Goal: Find specific page/section

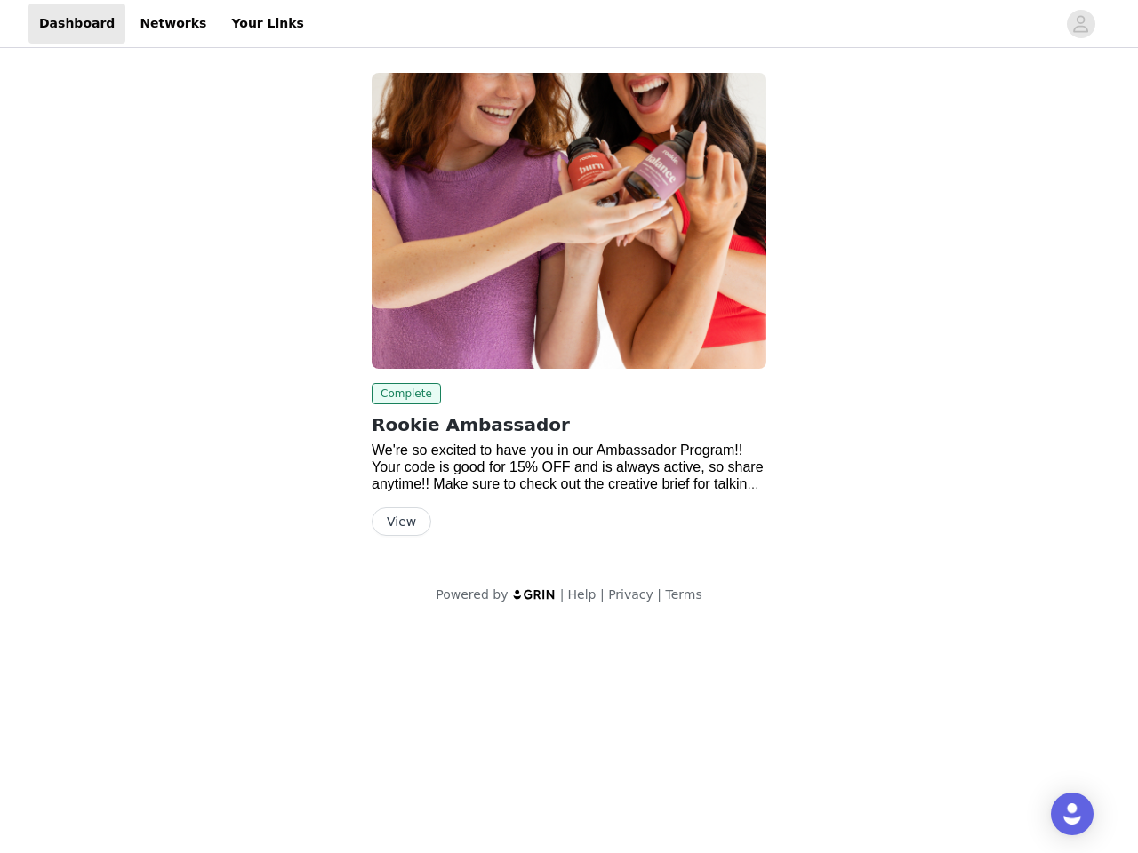
click at [569, 313] on img at bounding box center [569, 221] width 395 height 296
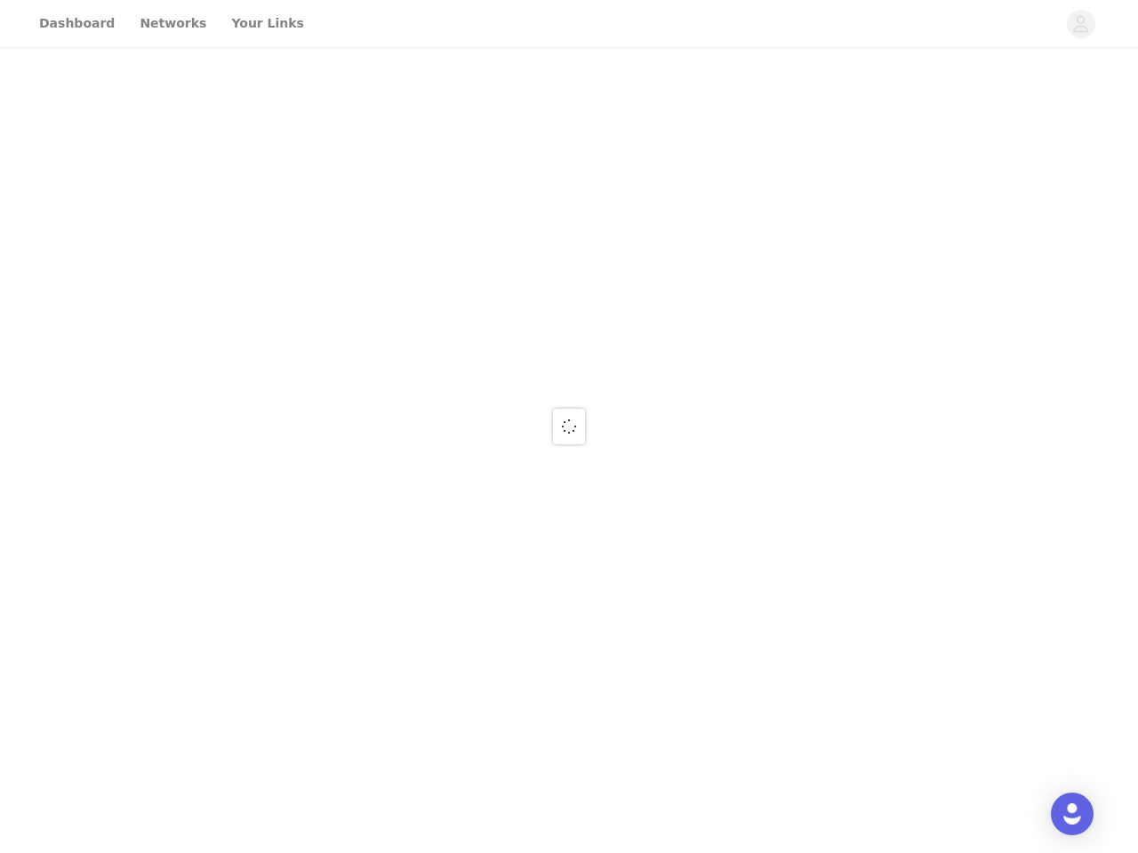
click at [1081, 24] on div at bounding box center [569, 426] width 1138 height 853
click at [569, 220] on div at bounding box center [569, 426] width 1138 height 853
click at [403, 394] on div at bounding box center [569, 426] width 1138 height 853
click at [400, 522] on div at bounding box center [569, 426] width 1138 height 853
click at [1072, 814] on img "Open Intercom Messenger" at bounding box center [1071, 813] width 21 height 21
